Goal: Transaction & Acquisition: Purchase product/service

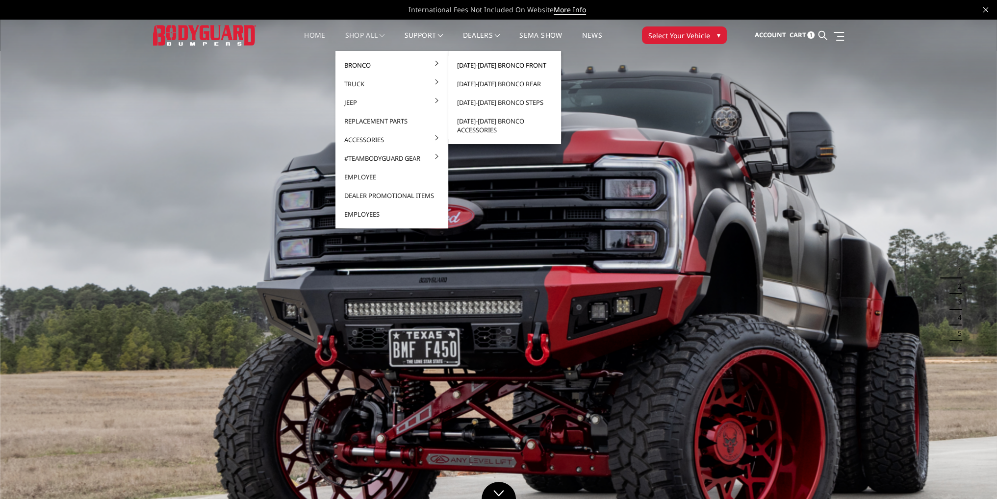
click at [528, 67] on link "[DATE]-[DATE] Bronco Front" at bounding box center [504, 65] width 105 height 19
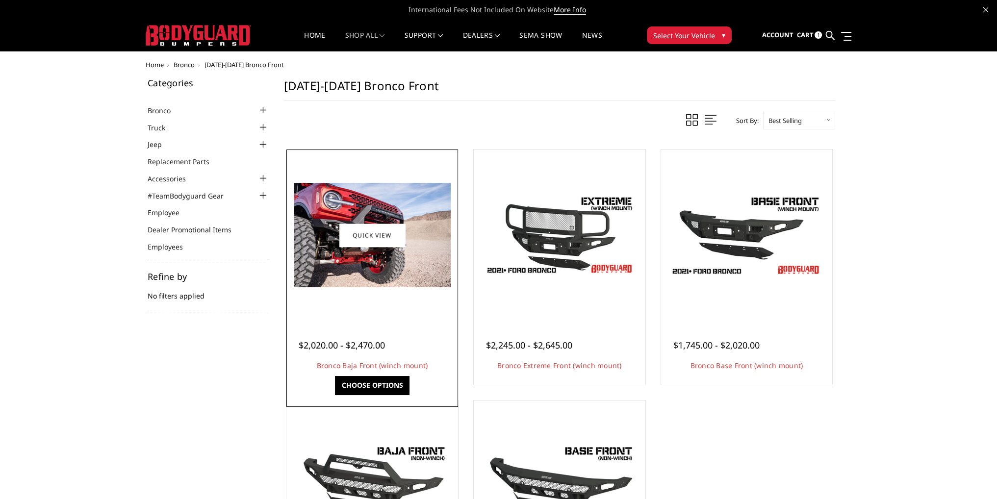
click at [397, 297] on div at bounding box center [372, 235] width 167 height 167
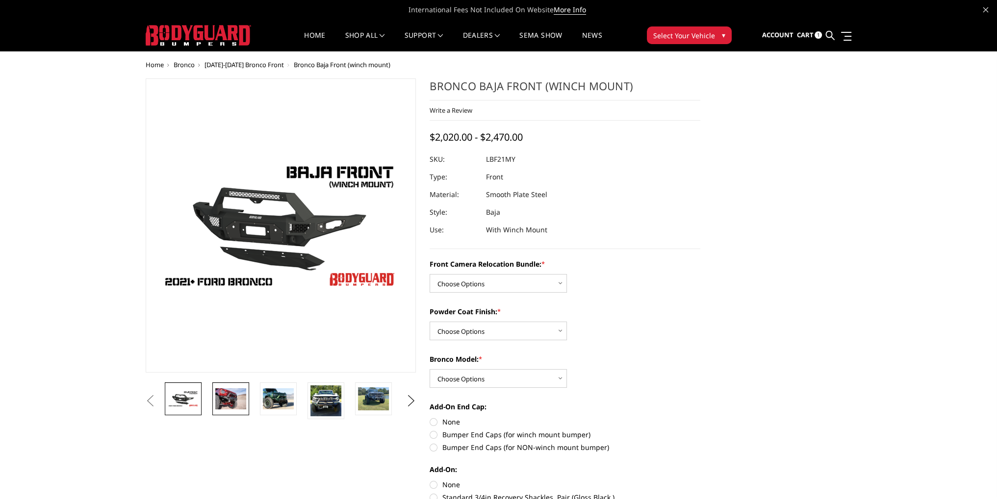
click at [231, 395] on img at bounding box center [230, 399] width 31 height 21
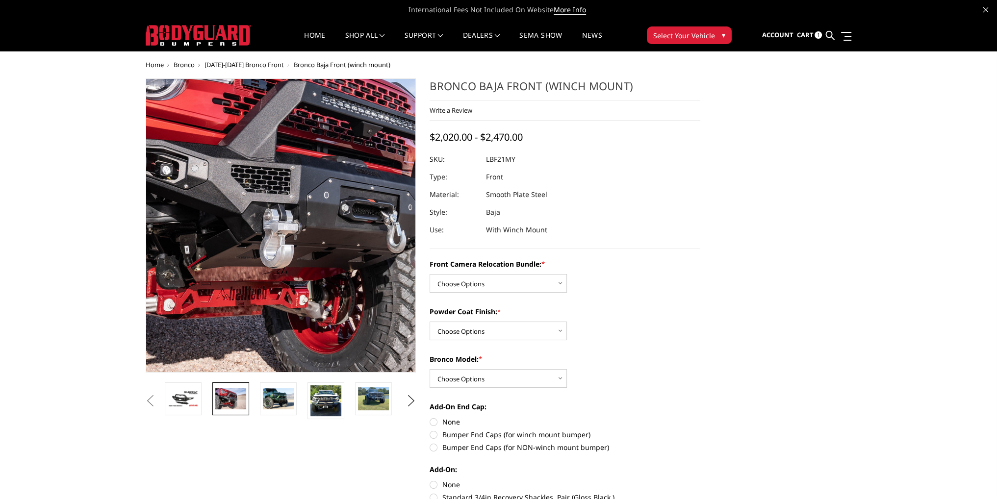
click at [265, 276] on img at bounding box center [308, 201] width 628 height 418
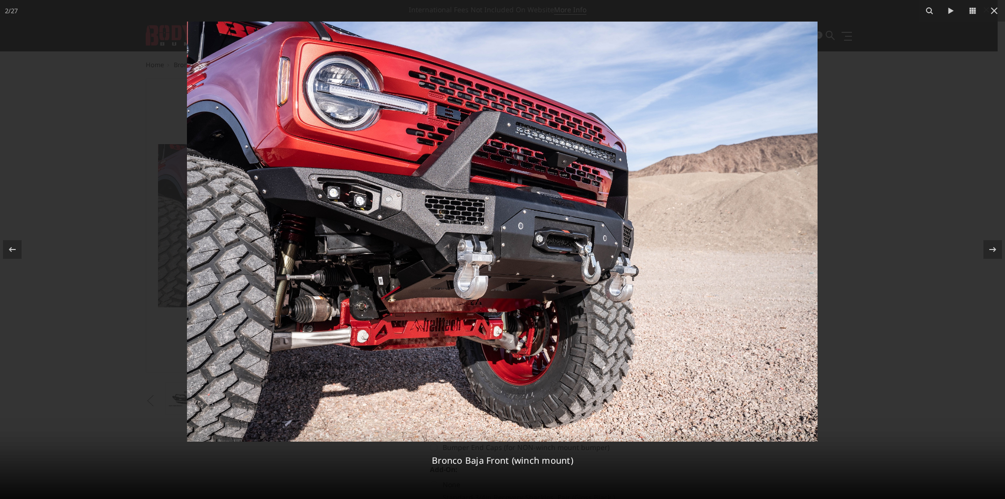
click at [551, 279] on img at bounding box center [502, 232] width 630 height 420
click at [996, 7] on icon at bounding box center [994, 11] width 12 height 12
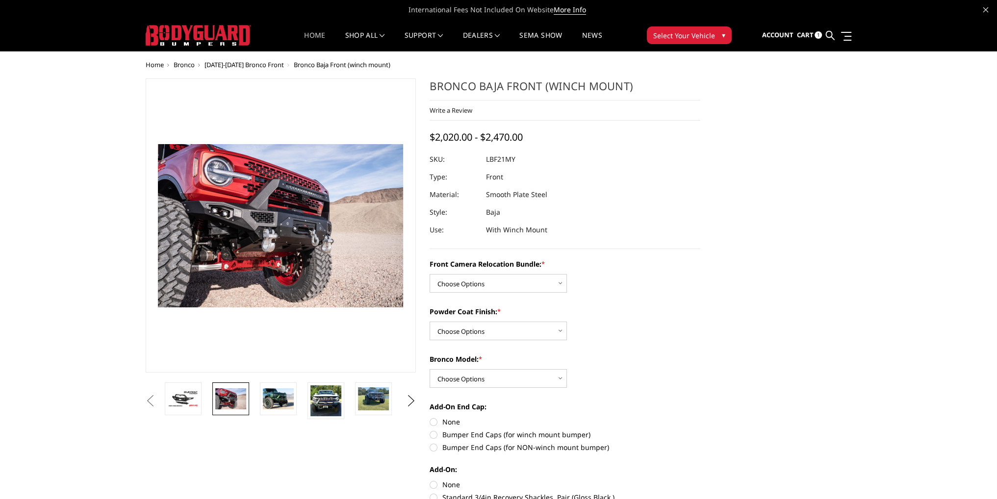
click at [316, 36] on link "Home" at bounding box center [314, 41] width 21 height 19
